Goal: Check status: Check status

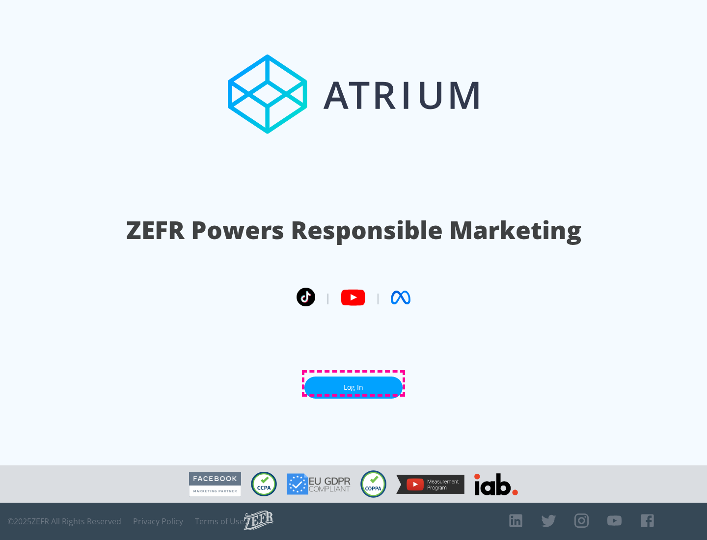
click at [353, 383] on link "Log In" at bounding box center [353, 388] width 98 height 22
